Goal: Find specific page/section: Find specific page/section

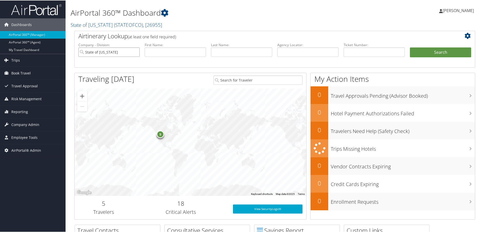
click at [134, 52] on input "State of [US_STATE]" at bounding box center [108, 51] width 61 height 9
click at [42, 63] on link "Trips" at bounding box center [33, 59] width 66 height 13
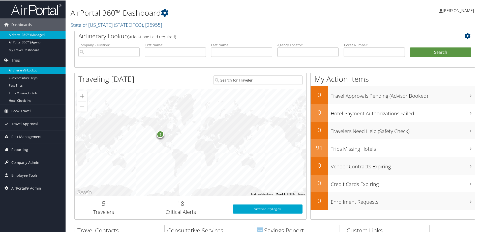
click at [16, 69] on link "Airtinerary® Lookup" at bounding box center [33, 70] width 66 height 8
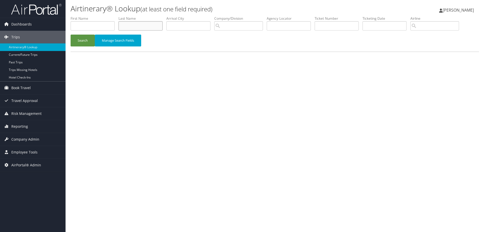
click at [139, 27] on input "text" at bounding box center [141, 25] width 44 height 9
click at [149, 24] on input "text" at bounding box center [141, 25] width 44 height 9
type input "mensah"
click at [84, 37] on button "Search" at bounding box center [83, 41] width 24 height 12
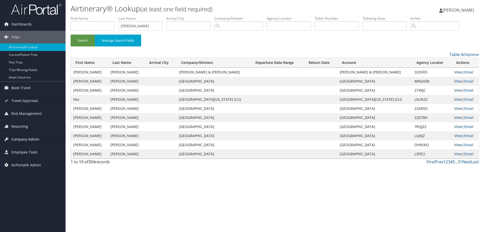
click at [24, 140] on span "Company Admin" at bounding box center [25, 139] width 28 height 13
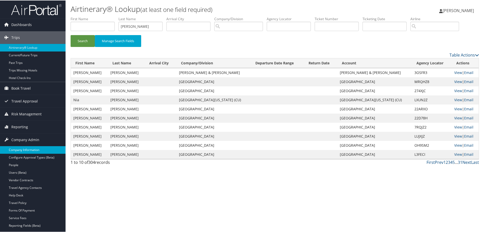
click at [34, 148] on link "Company Information" at bounding box center [33, 150] width 66 height 8
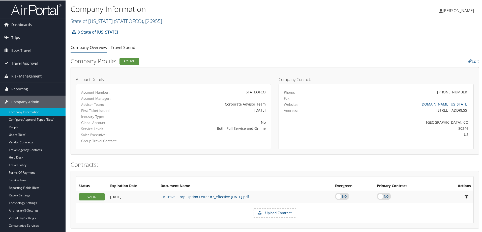
click at [122, 18] on span "( STATEOFCO )" at bounding box center [128, 20] width 29 height 7
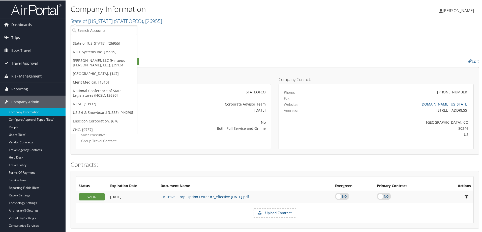
click at [105, 29] on input "search" at bounding box center [104, 29] width 66 height 9
type input "allied"
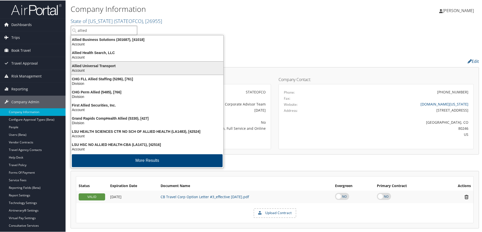
click at [114, 69] on div "Account" at bounding box center [147, 70] width 158 height 5
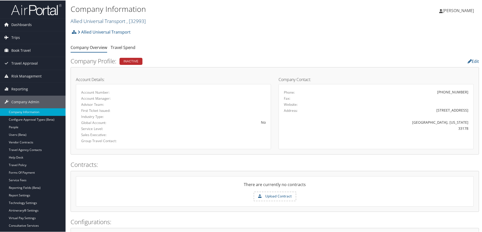
click at [114, 19] on link "Allied Universal Transport , [ 32993 ]" at bounding box center [108, 20] width 75 height 7
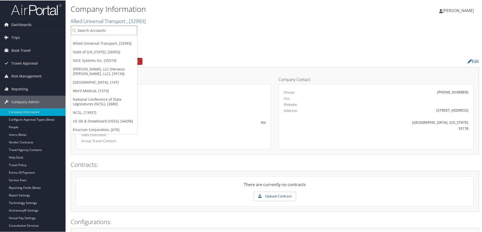
click at [105, 28] on input "search" at bounding box center [104, 29] width 66 height 9
type input "allied"
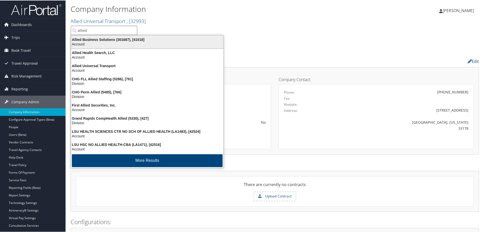
click at [116, 41] on div "Allied Business Solutions (301687), [41018]" at bounding box center [147, 39] width 158 height 5
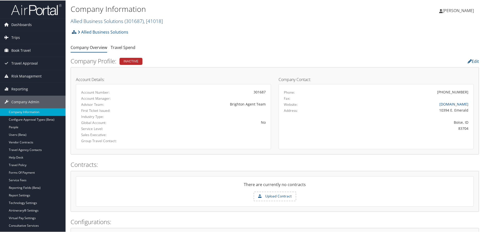
click at [122, 20] on link "Allied Business Solutions ( 301687 ) , [ 41018 ]" at bounding box center [117, 20] width 92 height 7
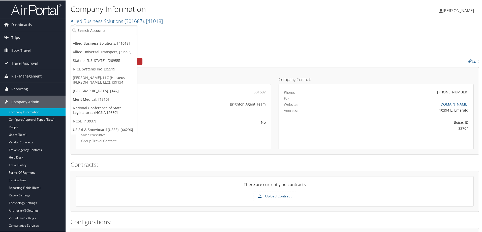
click at [105, 30] on input "search" at bounding box center [104, 29] width 66 height 9
type input "skyey"
click at [30, 33] on link "Trips" at bounding box center [33, 37] width 66 height 13
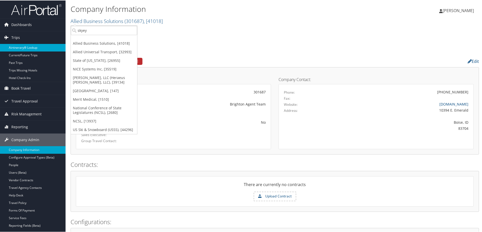
click at [39, 45] on link "Airtinerary® Lookup" at bounding box center [33, 47] width 66 height 8
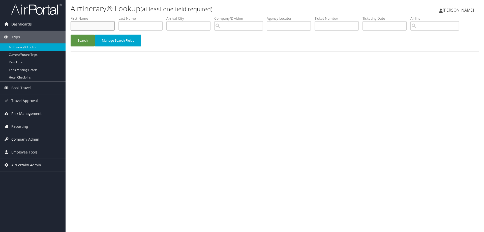
click at [100, 21] on input "text" at bounding box center [93, 25] width 44 height 9
type input "skeyere"
click at [85, 39] on button "Search" at bounding box center [83, 41] width 24 height 12
click at [86, 28] on input "skeyere" at bounding box center [93, 25] width 44 height 9
click at [79, 41] on button "Search" at bounding box center [83, 41] width 24 height 12
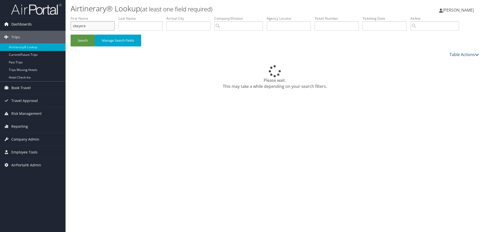
drag, startPoint x: 98, startPoint y: 25, endPoint x: 9, endPoint y: 22, distance: 89.6
click at [9, 22] on div "Dashboards AirPortal 360™ (Manager) AirPortal 360™ (Agent) My Travel Dashboard …" at bounding box center [242, 116] width 484 height 232
click at [140, 27] on input "text" at bounding box center [141, 25] width 44 height 9
type input "mensah"
click at [85, 36] on button "Search" at bounding box center [83, 41] width 24 height 12
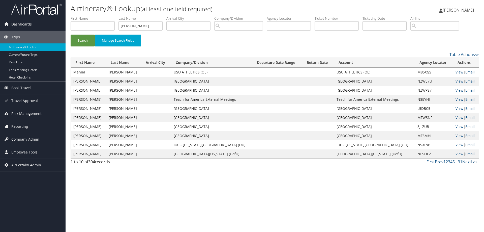
click at [477, 163] on link "Last" at bounding box center [475, 162] width 8 height 6
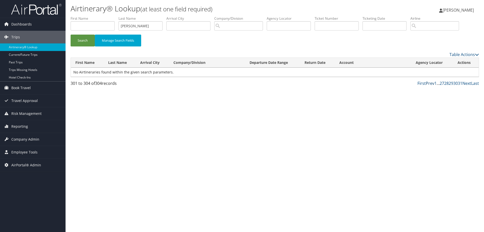
click at [429, 84] on link "Prev" at bounding box center [430, 83] width 9 height 6
click at [429, 83] on link "Prev" at bounding box center [430, 83] width 9 height 6
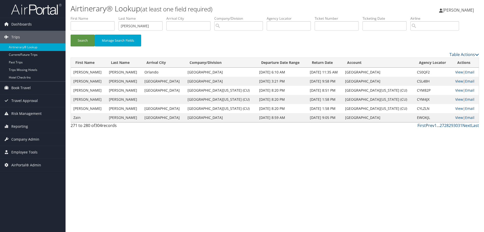
click at [431, 125] on link "Prev" at bounding box center [430, 126] width 9 height 6
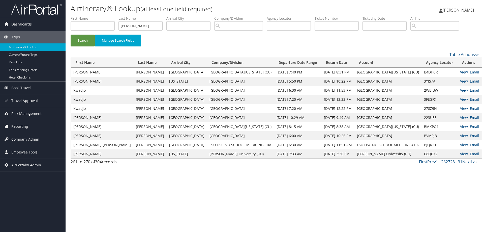
click at [431, 125] on td "BMKPQ1" at bounding box center [440, 126] width 36 height 9
click at [433, 160] on link "Prev" at bounding box center [431, 162] width 9 height 6
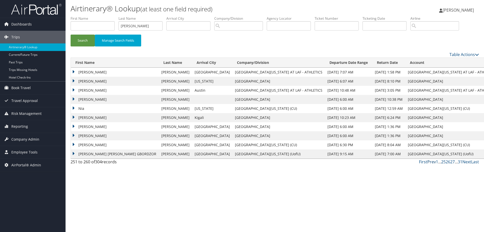
click at [433, 160] on link "Prev" at bounding box center [431, 162] width 9 height 6
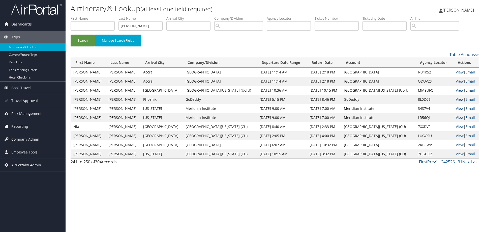
click at [433, 160] on link "Prev" at bounding box center [431, 162] width 9 height 6
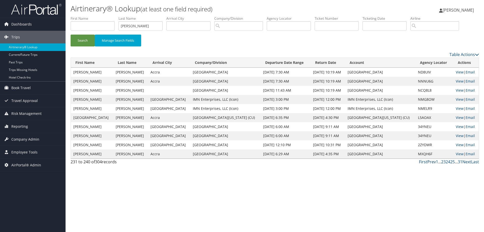
click at [433, 160] on link "Prev" at bounding box center [431, 162] width 9 height 6
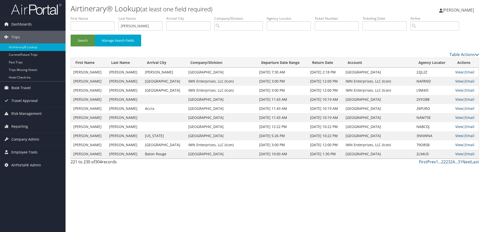
click at [433, 160] on link "Prev" at bounding box center [431, 162] width 9 height 6
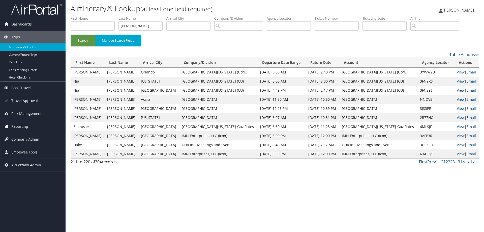
click at [433, 160] on link "Prev" at bounding box center [431, 162] width 9 height 6
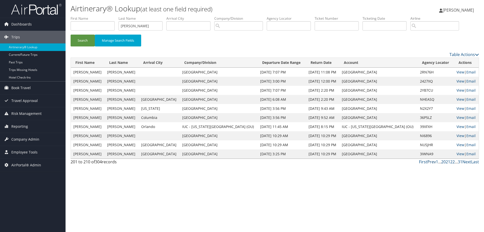
click at [433, 160] on link "Prev" at bounding box center [431, 162] width 9 height 6
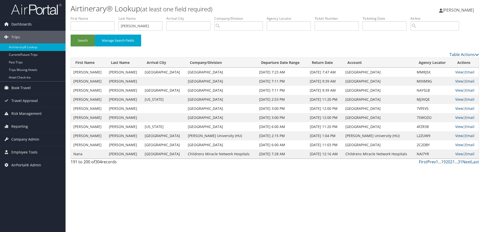
click at [433, 160] on link "Prev" at bounding box center [431, 162] width 9 height 6
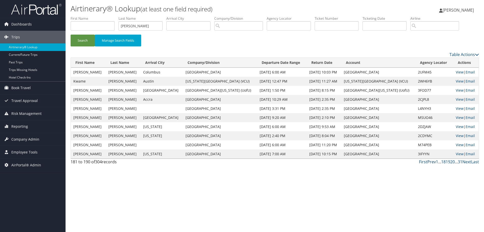
click at [433, 160] on link "Prev" at bounding box center [431, 162] width 9 height 6
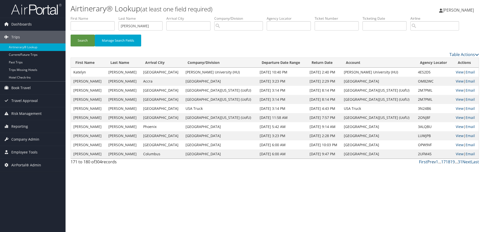
click at [433, 160] on link "Prev" at bounding box center [431, 162] width 9 height 6
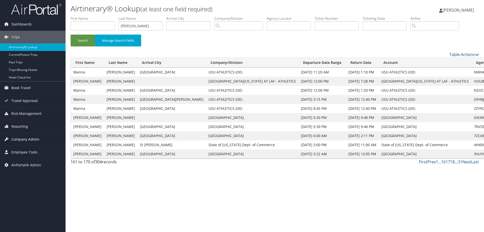
click at [18, 143] on span "Company Admin" at bounding box center [25, 139] width 28 height 13
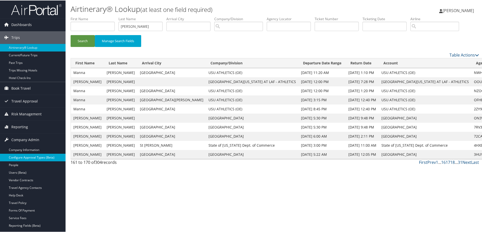
click at [20, 156] on link "Configure Approval Types (Beta)" at bounding box center [33, 157] width 66 height 8
click at [21, 152] on link "Company Information" at bounding box center [33, 150] width 66 height 8
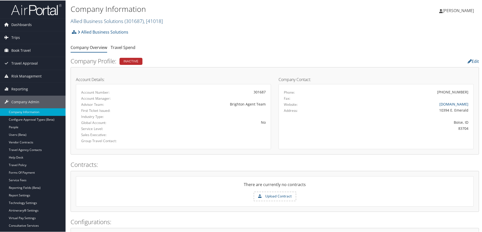
click at [147, 19] on span ", [ 41018 ]" at bounding box center [153, 20] width 19 height 7
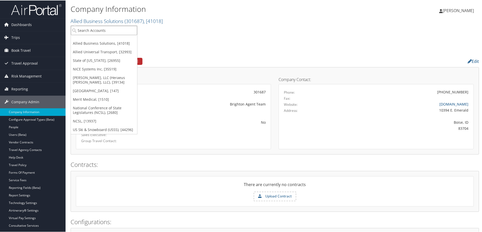
click at [117, 29] on input "search" at bounding box center [104, 29] width 66 height 9
type input "allied"
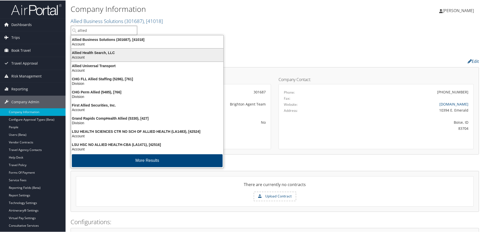
click at [108, 52] on div "Allied Health Search, LLC" at bounding box center [147, 52] width 158 height 5
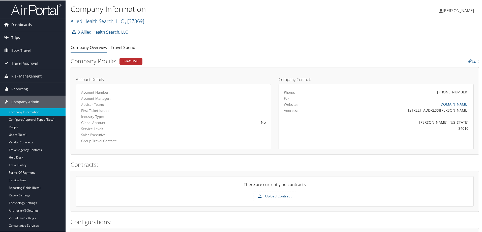
click at [28, 27] on span "Dashboards" at bounding box center [21, 24] width 20 height 13
